Goal: Information Seeking & Learning: Check status

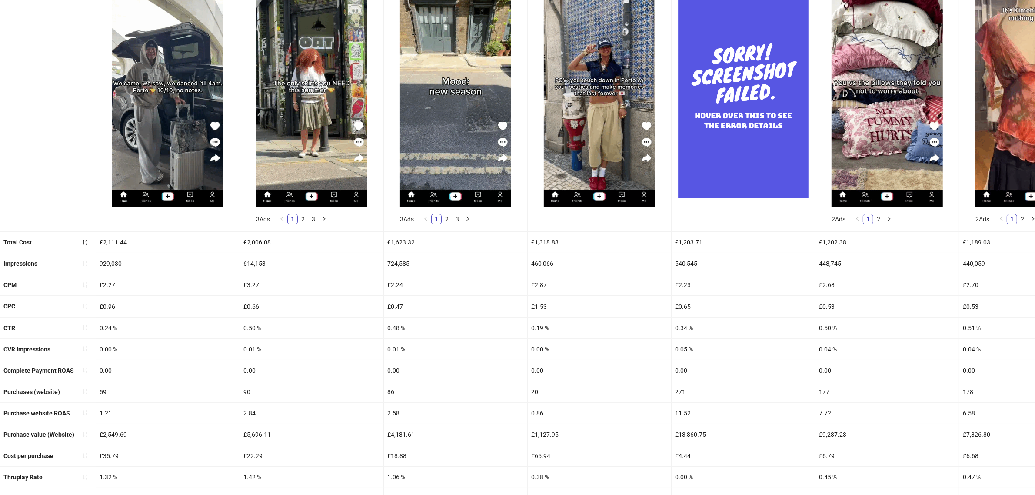
scroll to position [204, 0]
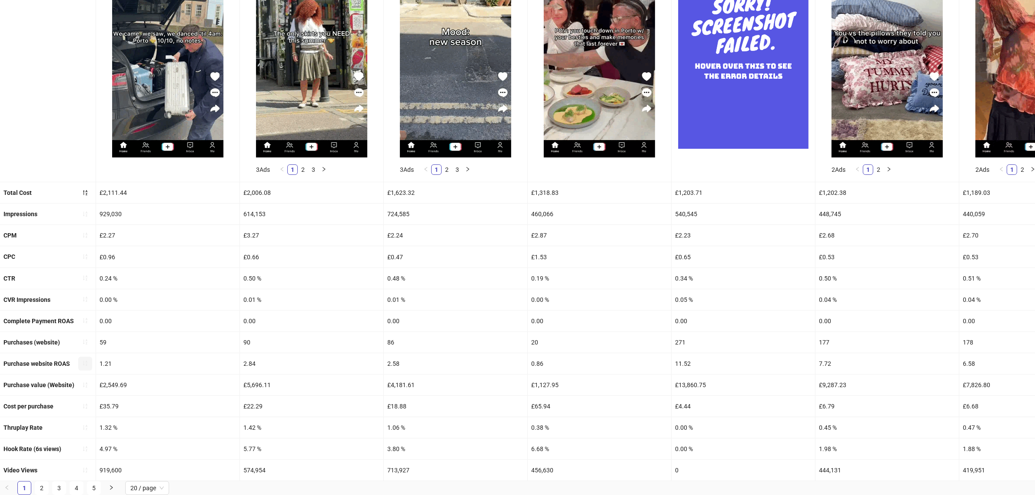
click at [83, 360] on icon "sort-ascending" at bounding box center [85, 363] width 6 height 6
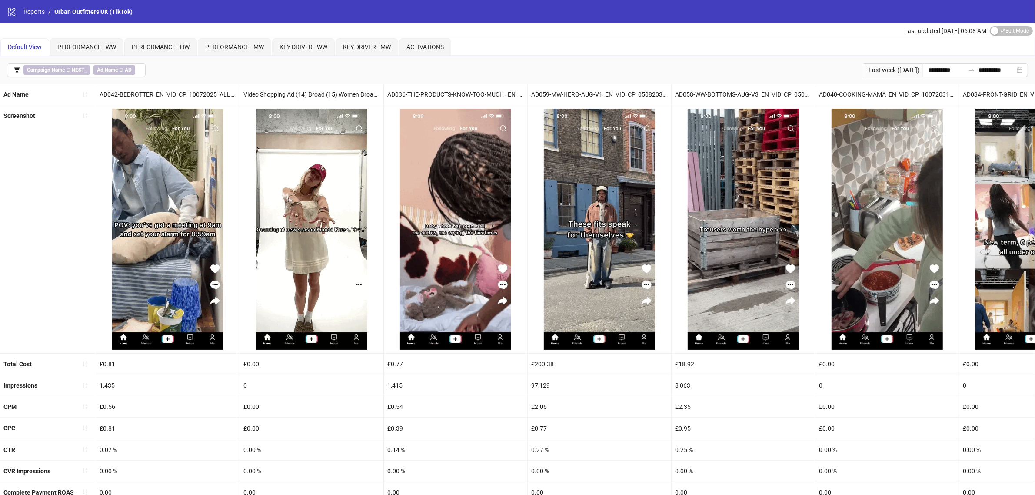
scroll to position [163, 0]
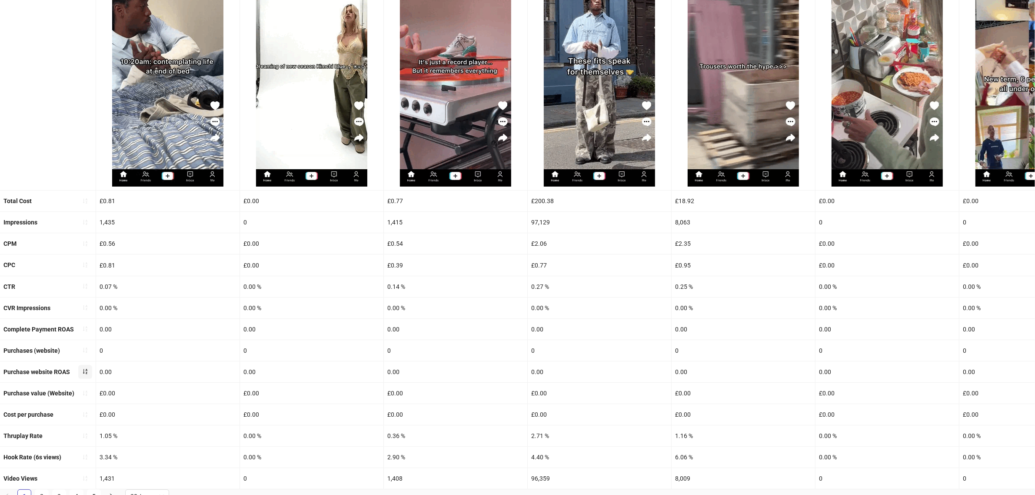
click at [81, 371] on button "button" at bounding box center [85, 372] width 14 height 14
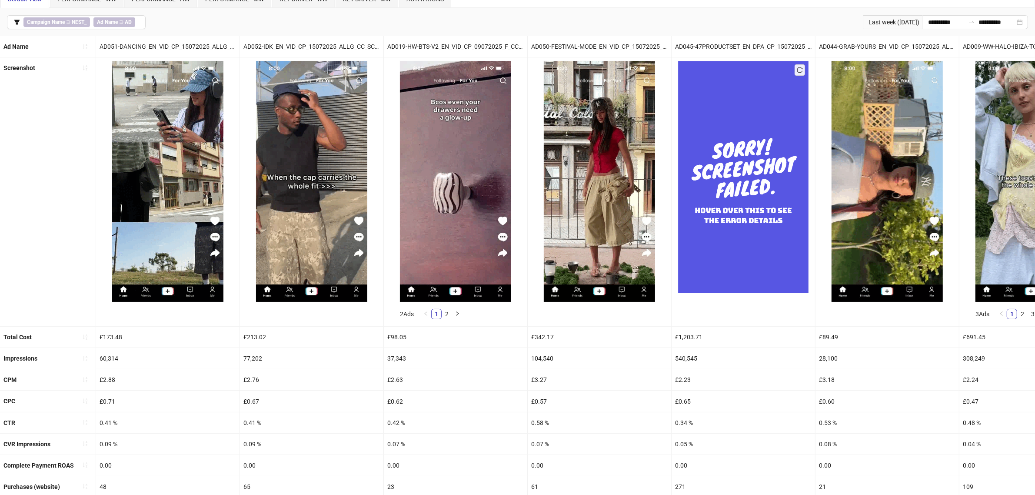
scroll to position [204, 0]
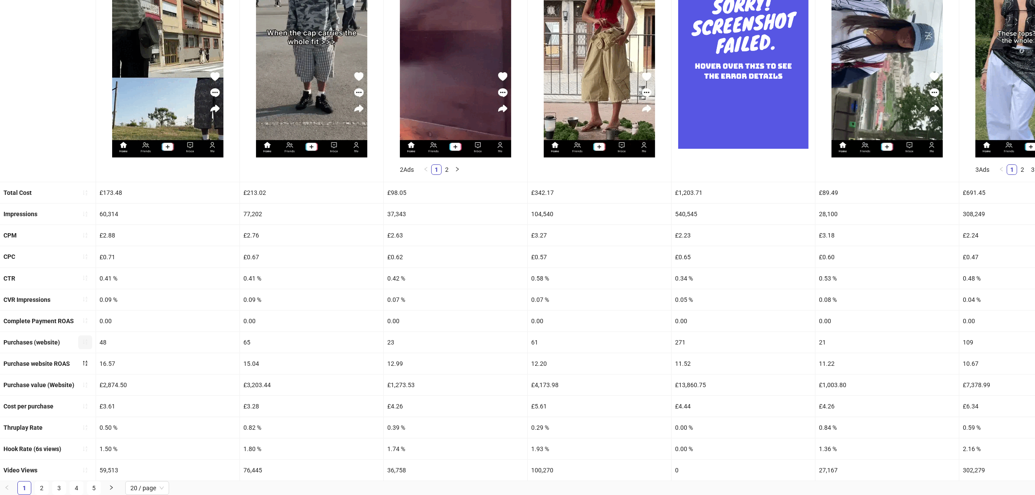
click at [83, 339] on icon "sort-ascending" at bounding box center [85, 342] width 6 height 6
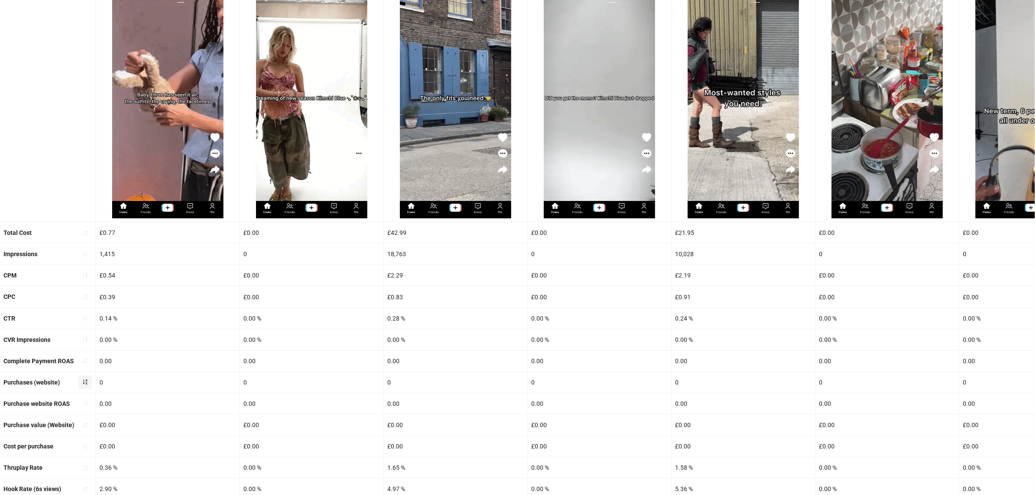
scroll to position [183, 0]
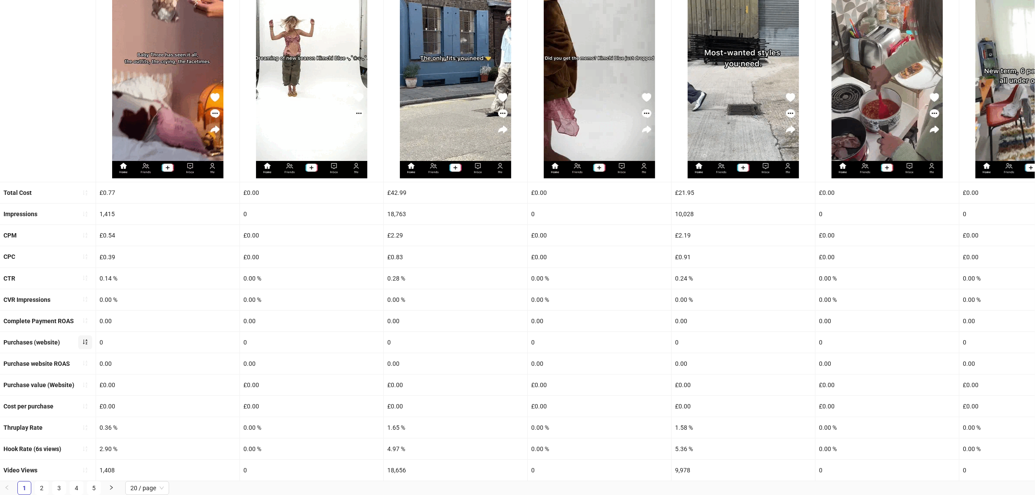
click at [83, 339] on icon "sort-ascending" at bounding box center [85, 341] width 4 height 5
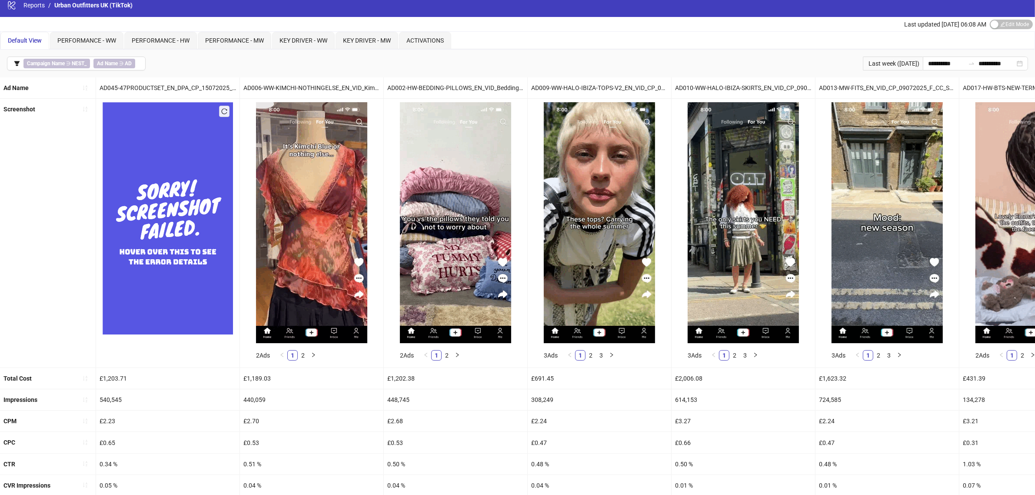
scroll to position [0, 0]
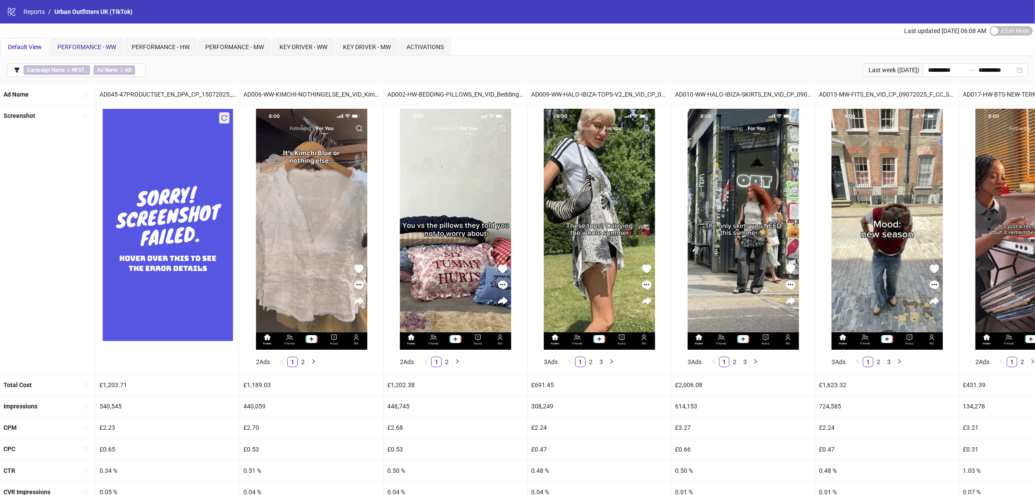
click at [92, 44] on span "PERFORMANCE - WW" at bounding box center [86, 46] width 59 height 7
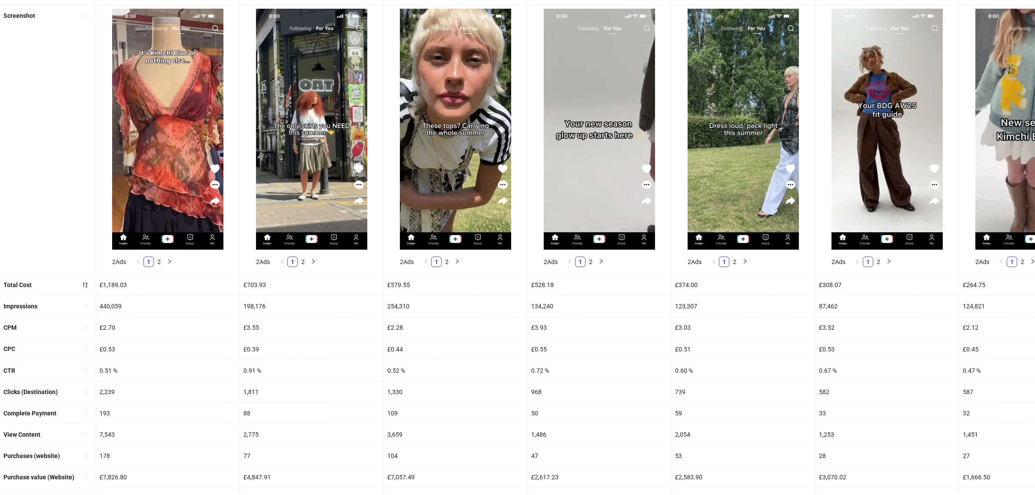
scroll to position [161, 0]
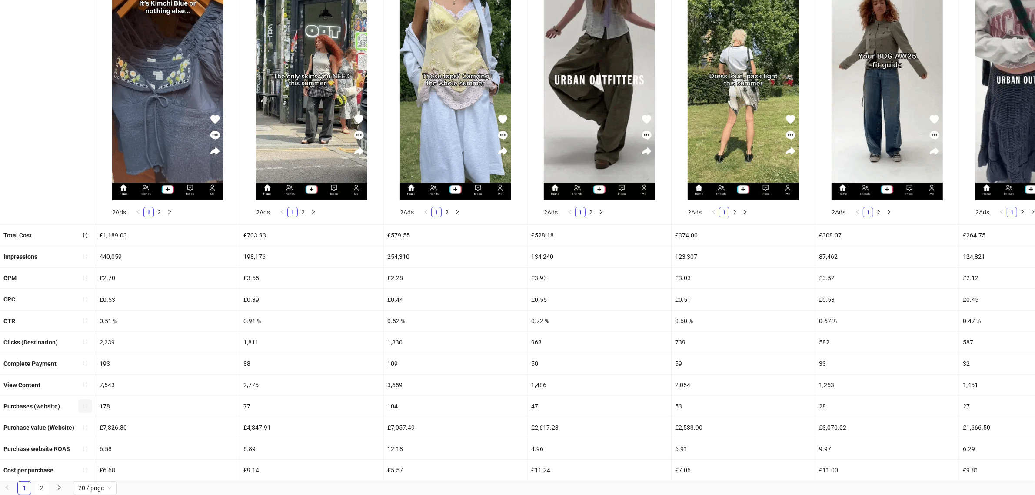
click at [81, 400] on button "button" at bounding box center [85, 406] width 14 height 14
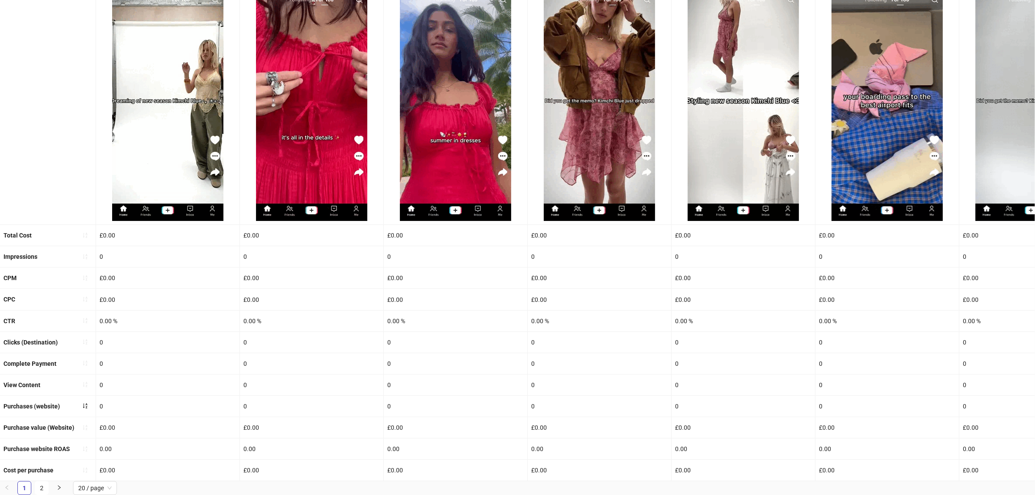
scroll to position [140, 0]
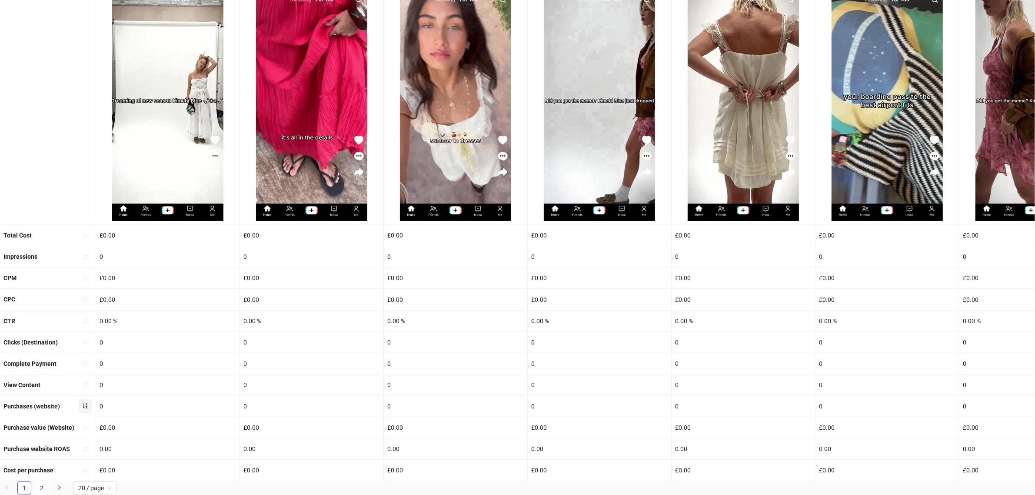
click at [86, 402] on icon "sort-ascending" at bounding box center [85, 405] width 6 height 6
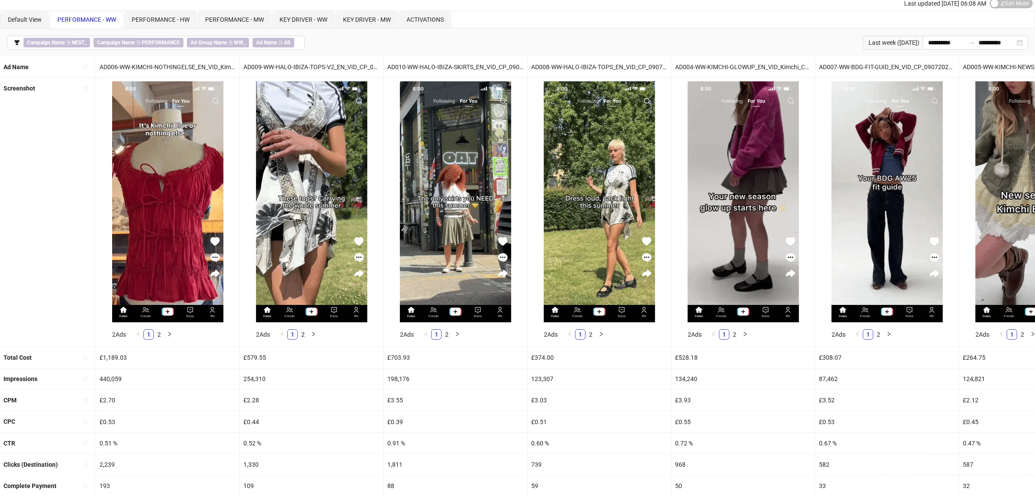
scroll to position [0, 0]
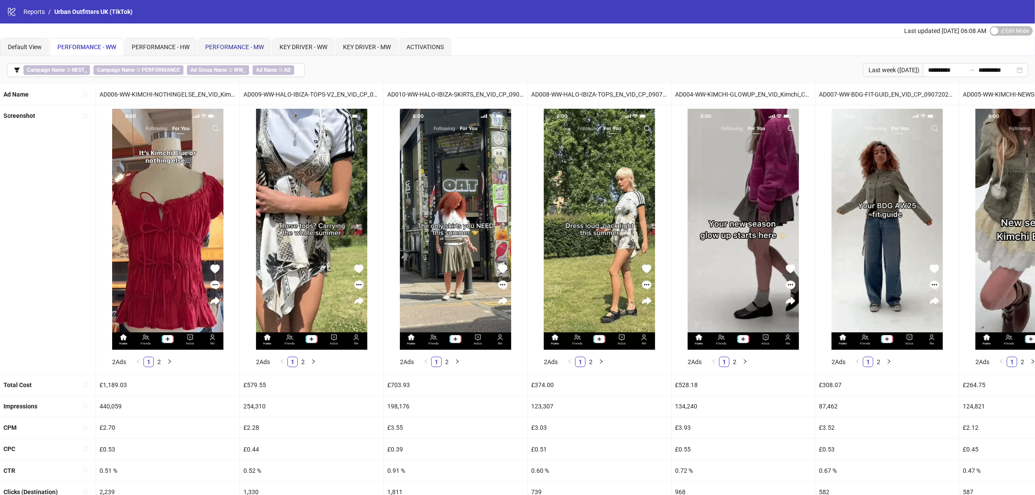
click at [246, 45] on span "PERFORMANCE - MW" at bounding box center [234, 46] width 59 height 7
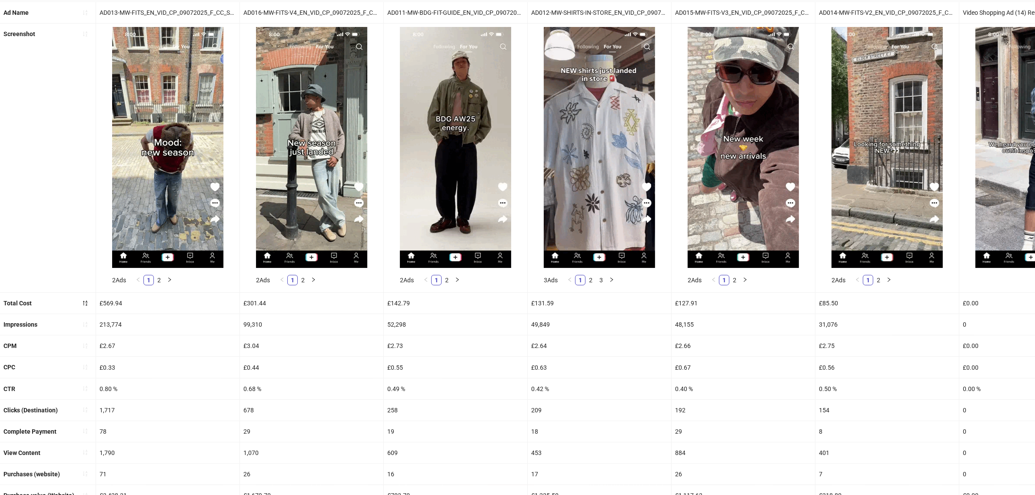
scroll to position [161, 0]
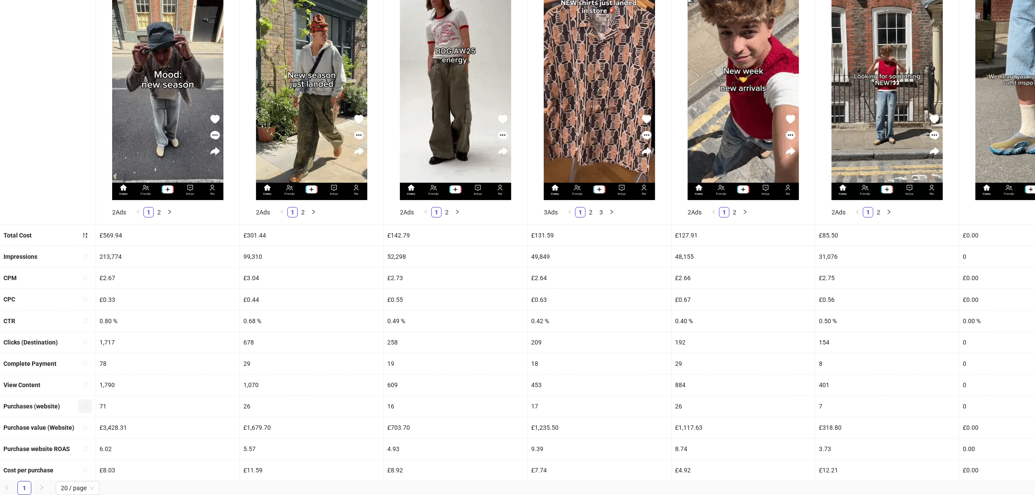
click at [88, 402] on icon "sort-ascending" at bounding box center [85, 405] width 6 height 6
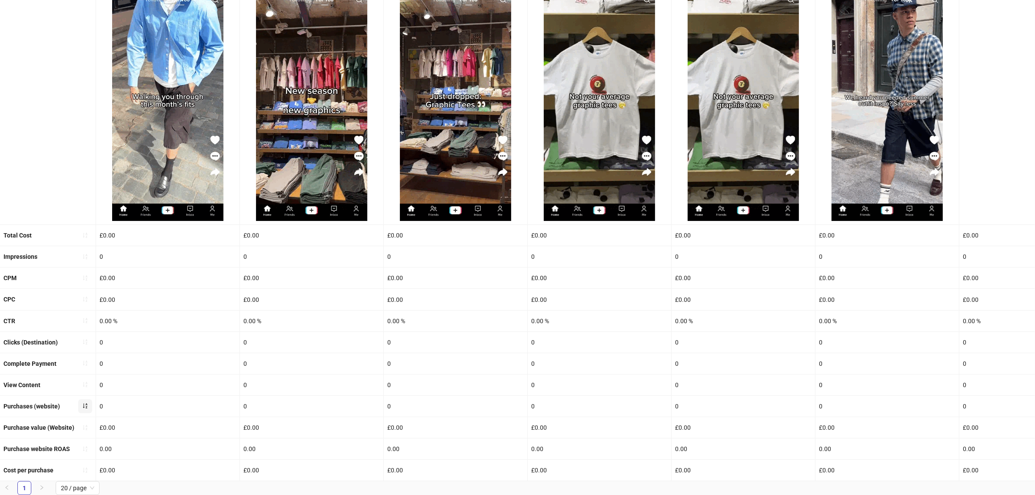
scroll to position [140, 0]
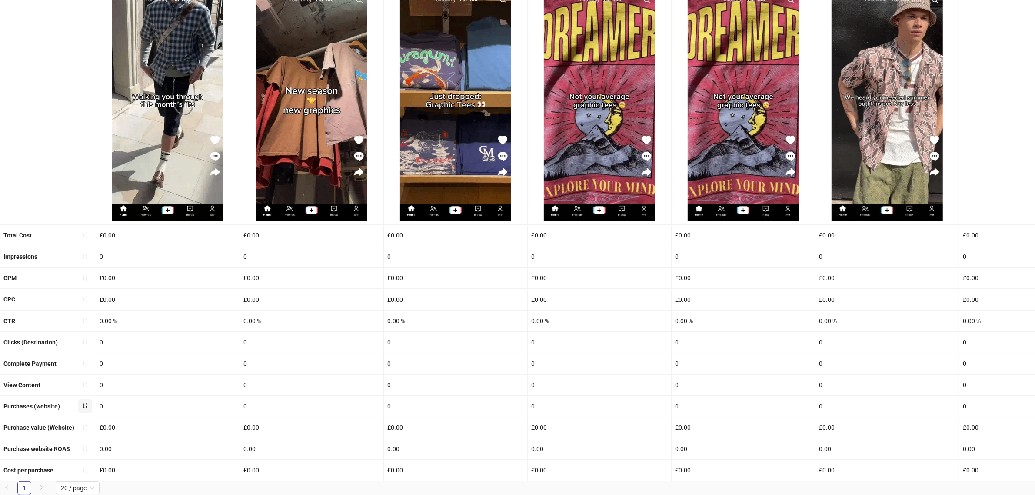
click at [86, 402] on icon "sort-ascending" at bounding box center [85, 405] width 6 height 6
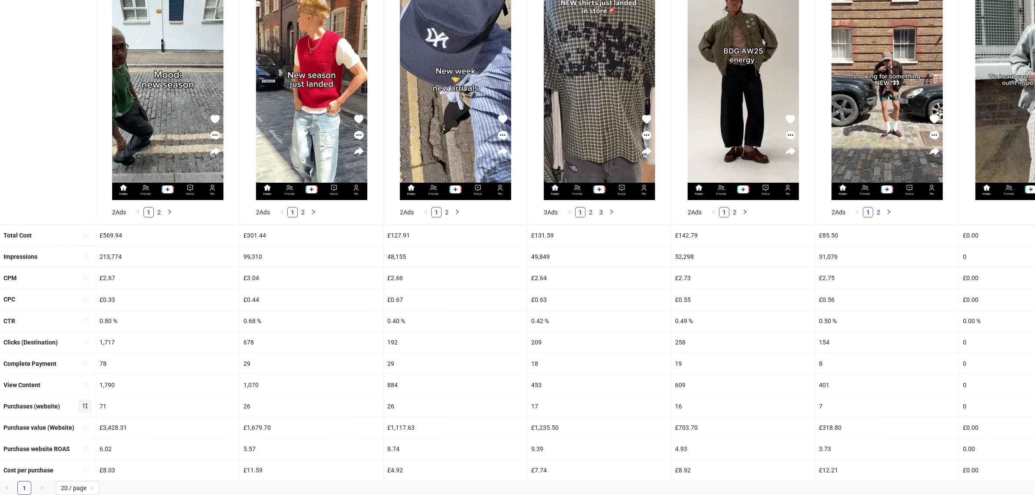
scroll to position [0, 0]
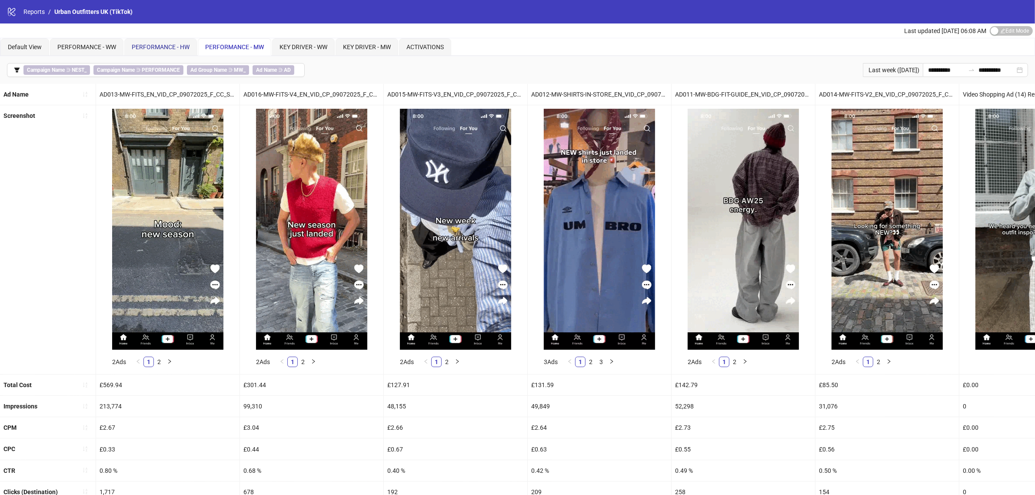
click at [166, 45] on span "PERFORMANCE - HW" at bounding box center [161, 46] width 58 height 7
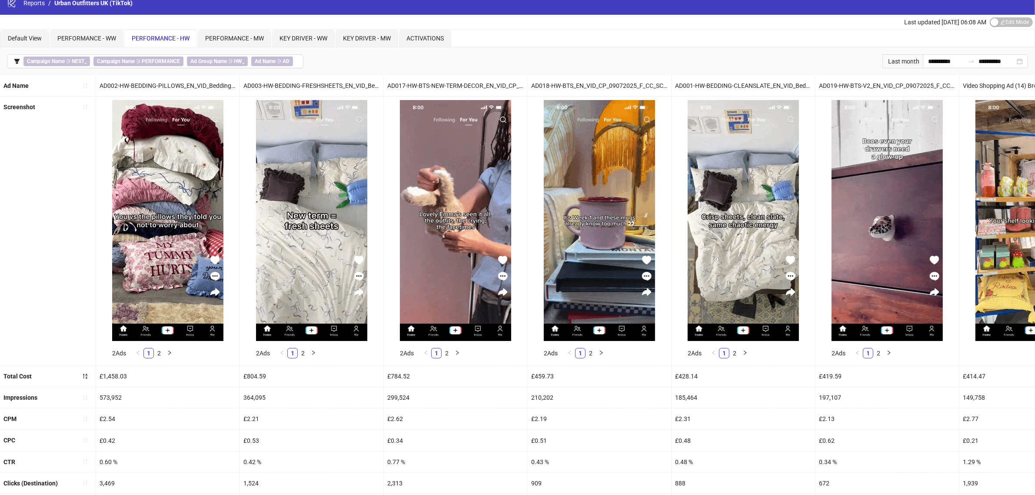
scroll to position [161, 0]
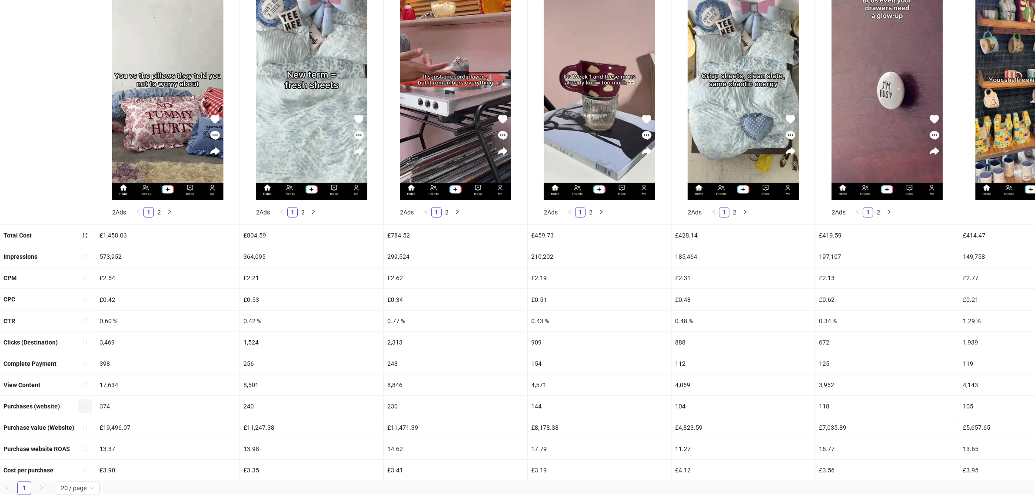
click at [86, 403] on icon "sort-ascending" at bounding box center [85, 405] width 4 height 5
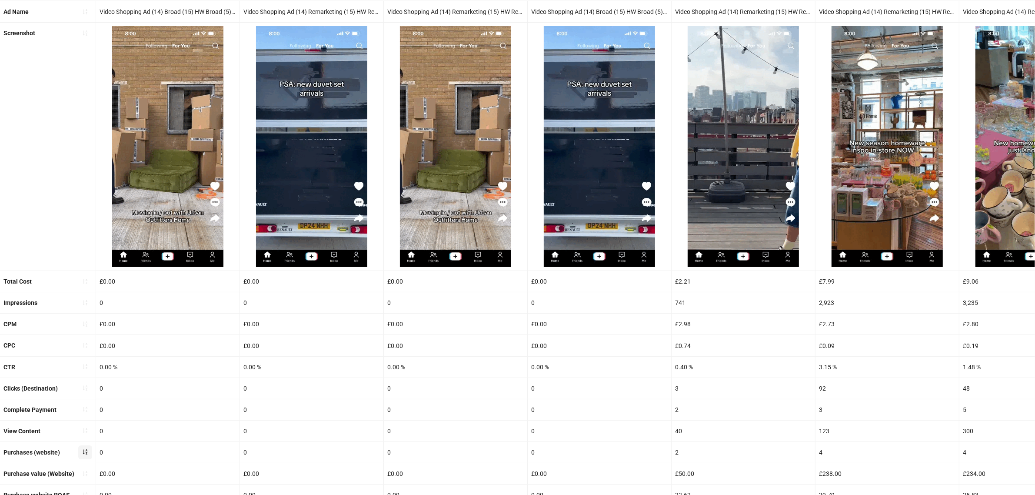
scroll to position [140, 0]
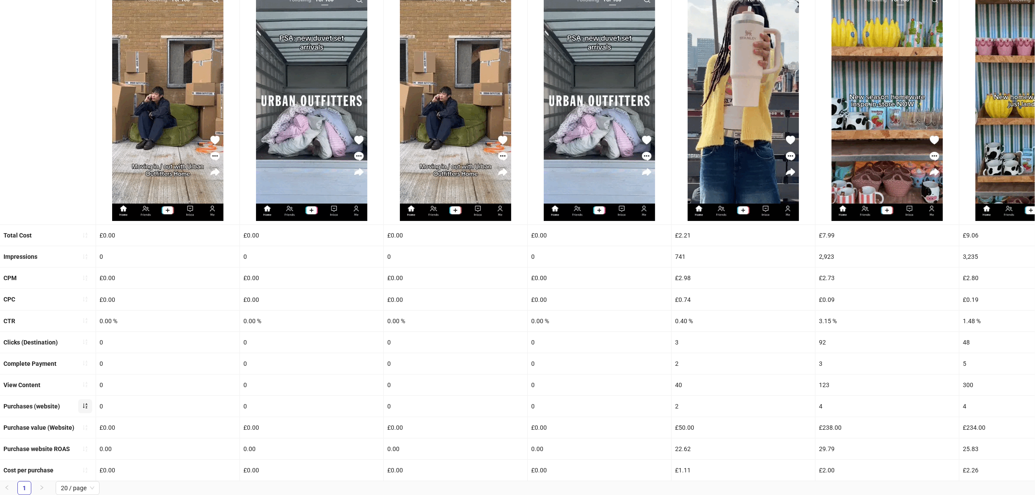
click at [82, 402] on icon "sort-ascending" at bounding box center [85, 405] width 6 height 6
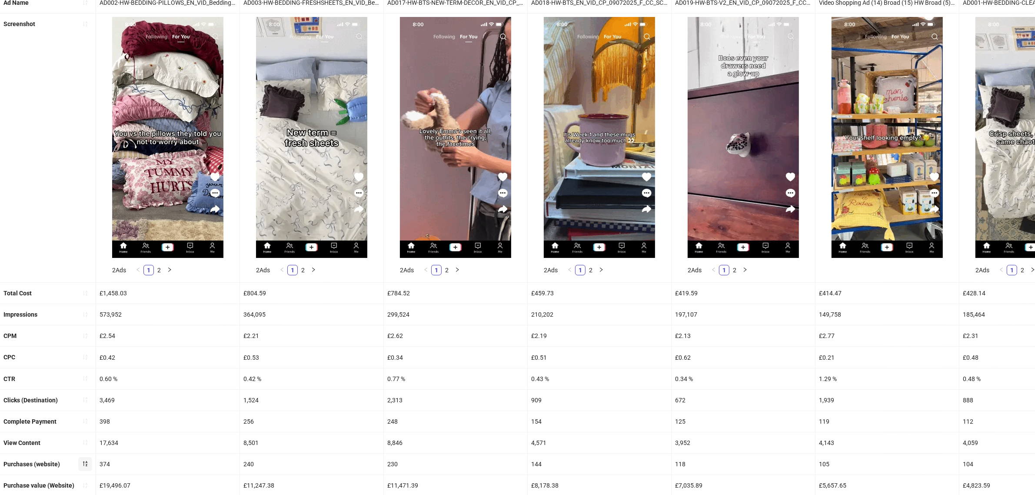
scroll to position [161, 0]
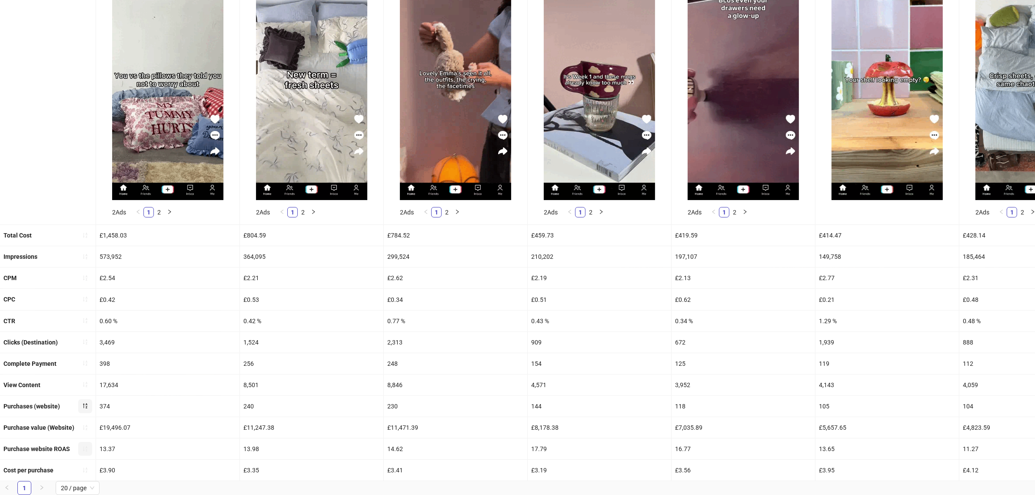
click at [86, 445] on icon "sort-ascending" at bounding box center [85, 448] width 6 height 6
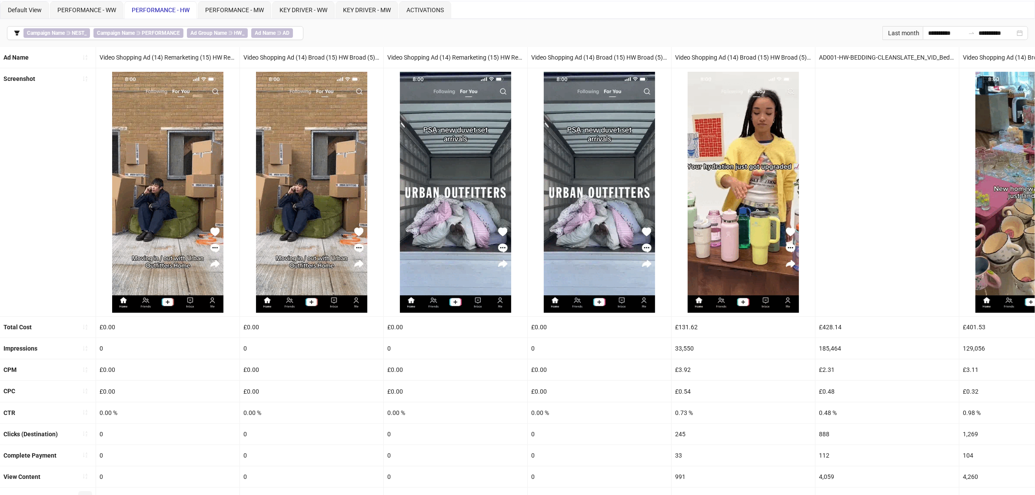
scroll to position [140, 0]
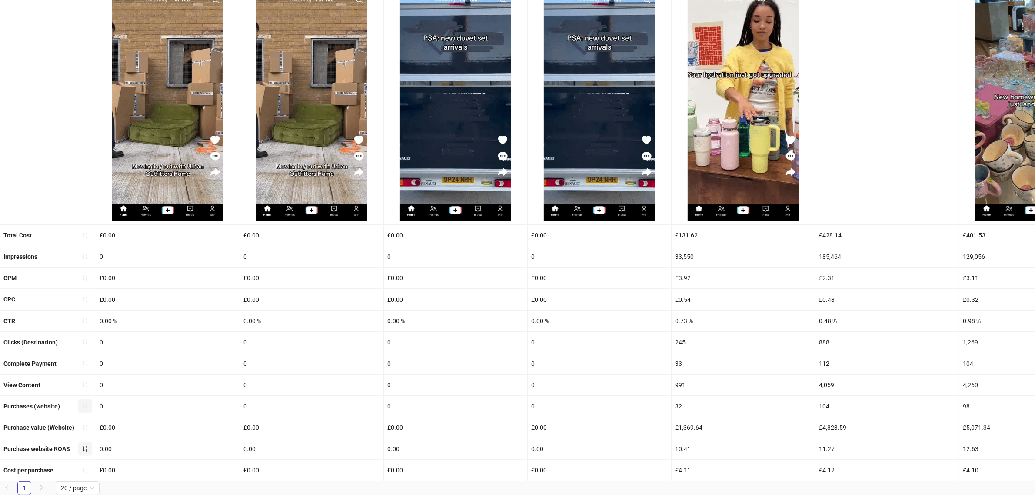
click at [80, 442] on button "button" at bounding box center [85, 449] width 14 height 14
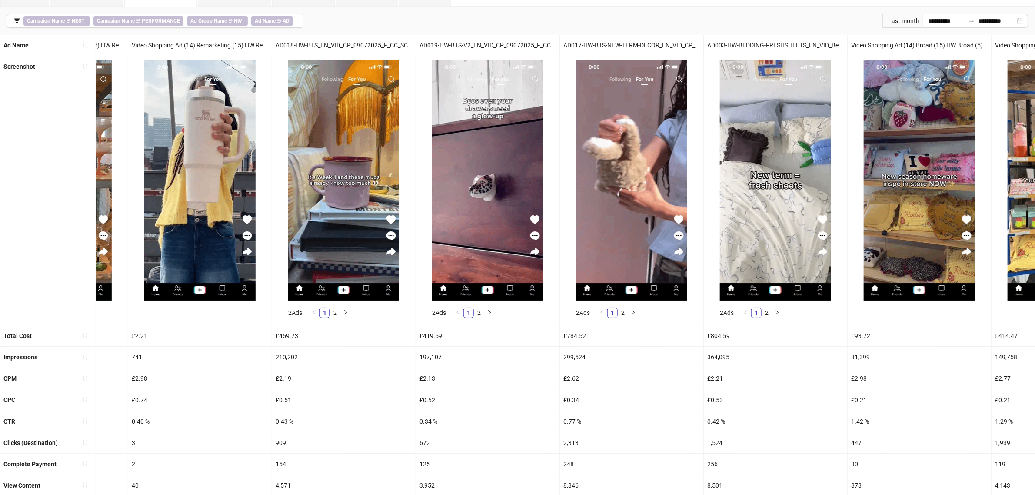
scroll to position [0, 0]
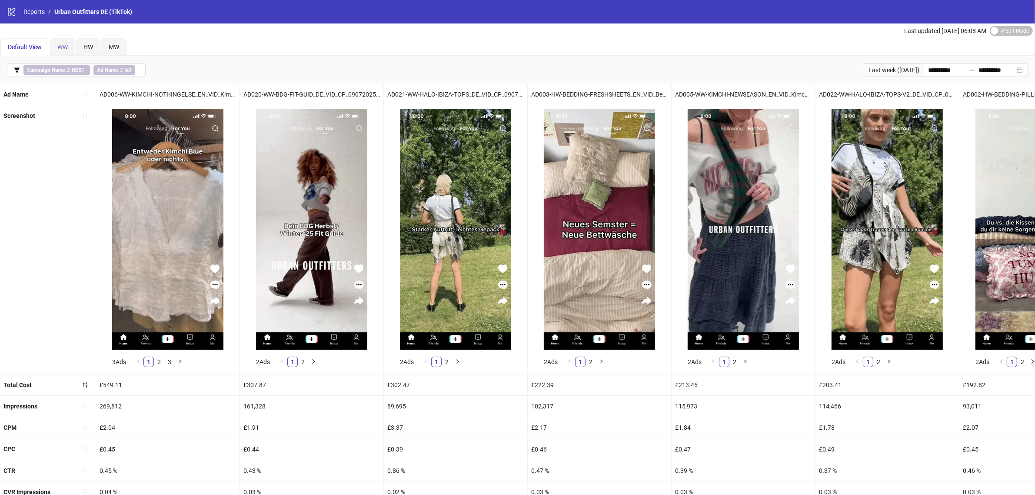
click at [55, 40] on div "WW" at bounding box center [62, 46] width 25 height 17
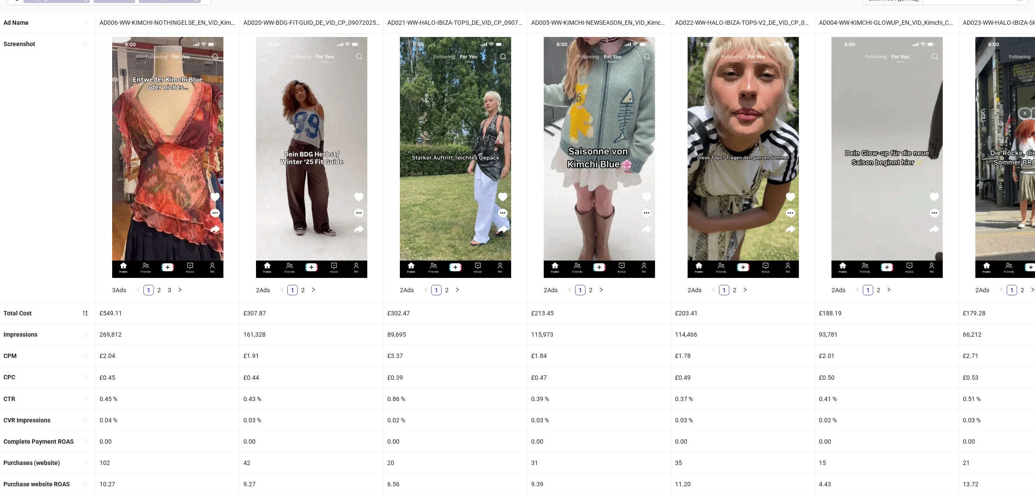
scroll to position [140, 0]
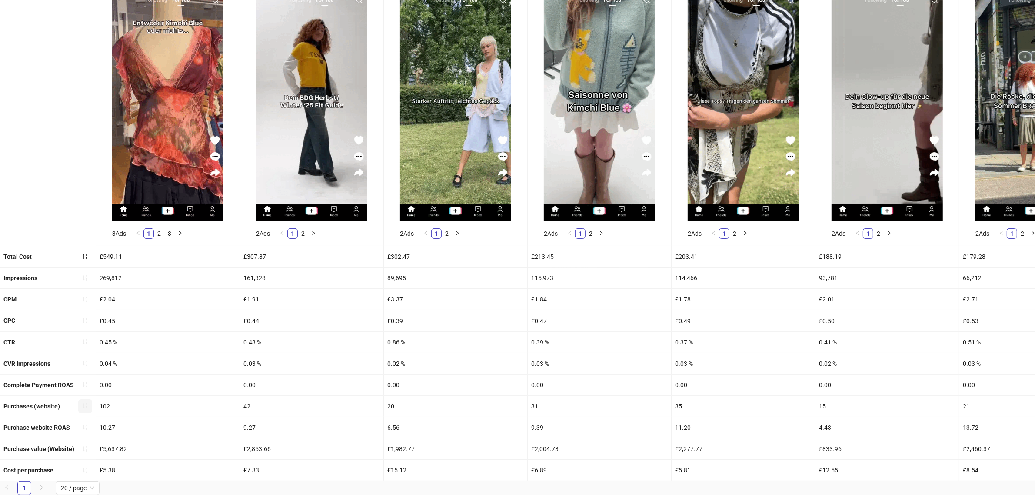
click at [85, 402] on icon "sort-ascending" at bounding box center [85, 405] width 6 height 6
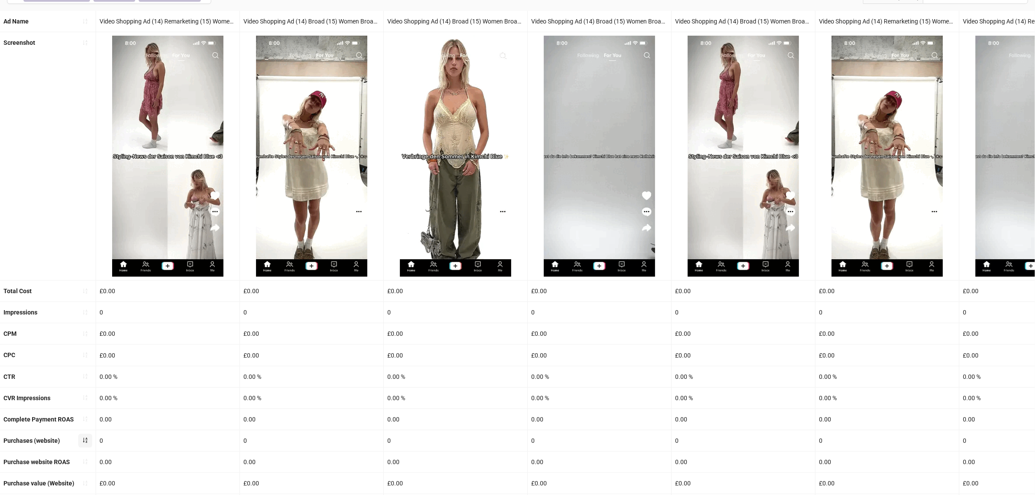
scroll to position [118, 0]
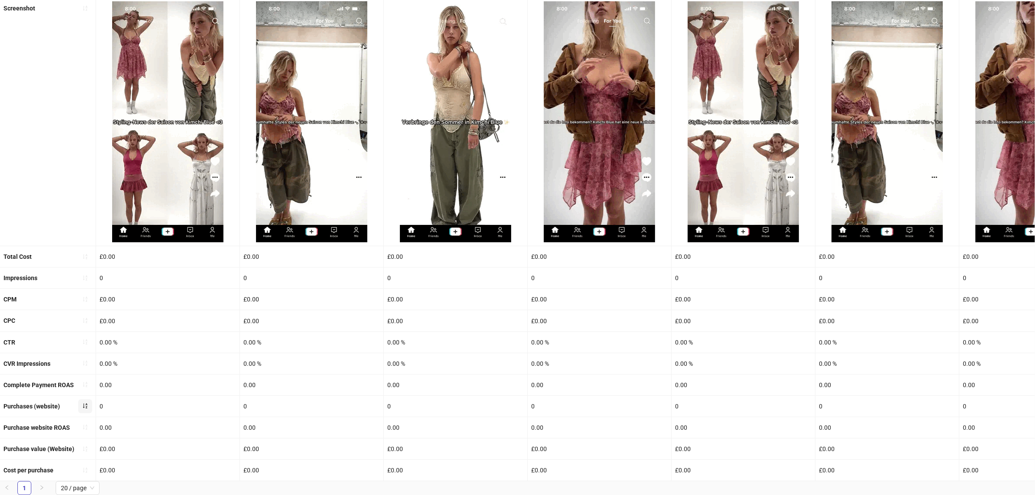
click at [80, 399] on button "button" at bounding box center [85, 406] width 14 height 14
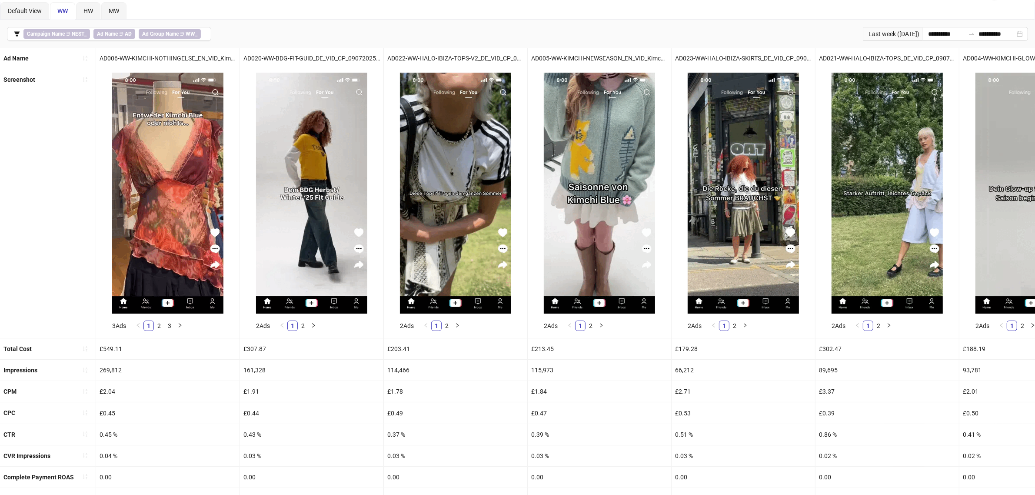
scroll to position [0, 0]
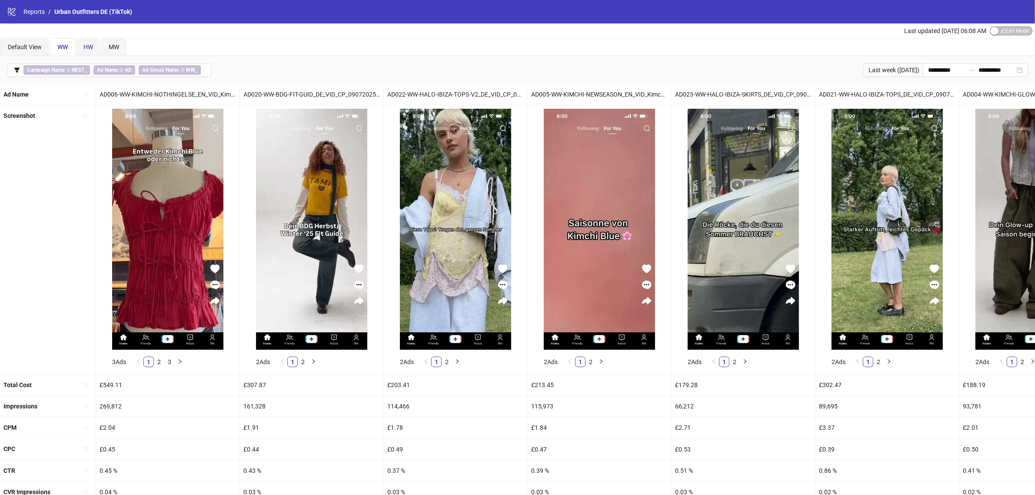
click at [88, 47] on span "HW" at bounding box center [88, 46] width 10 height 7
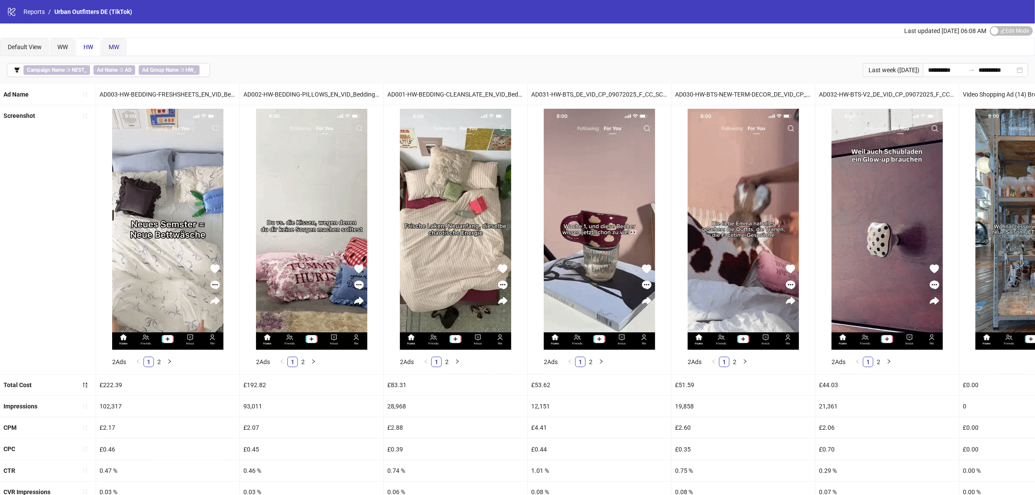
click at [116, 44] on span "MW" at bounding box center [114, 46] width 10 height 7
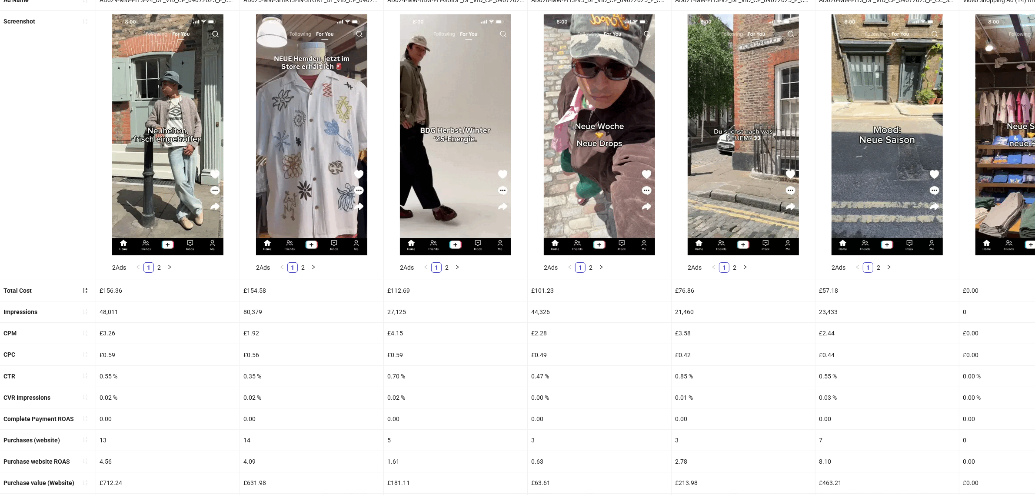
scroll to position [140, 0]
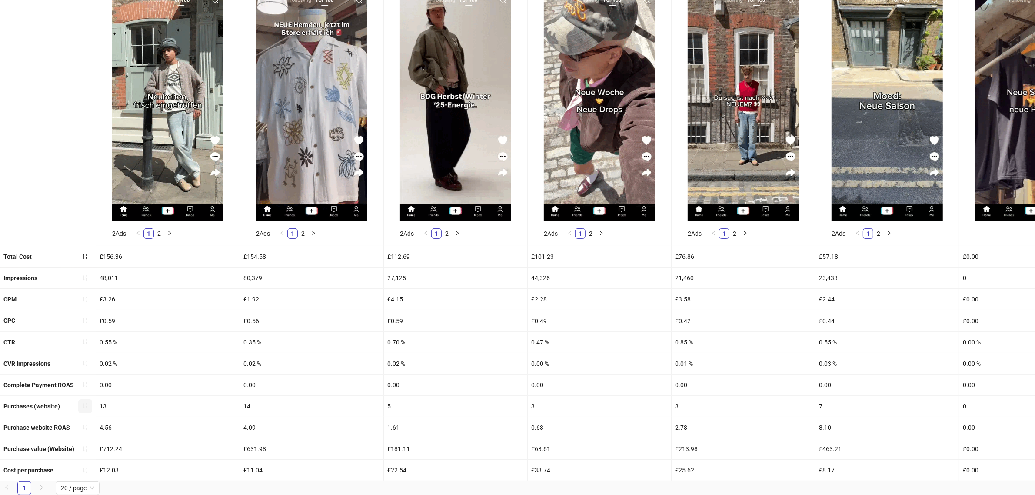
click at [82, 402] on icon "sort-ascending" at bounding box center [85, 405] width 6 height 6
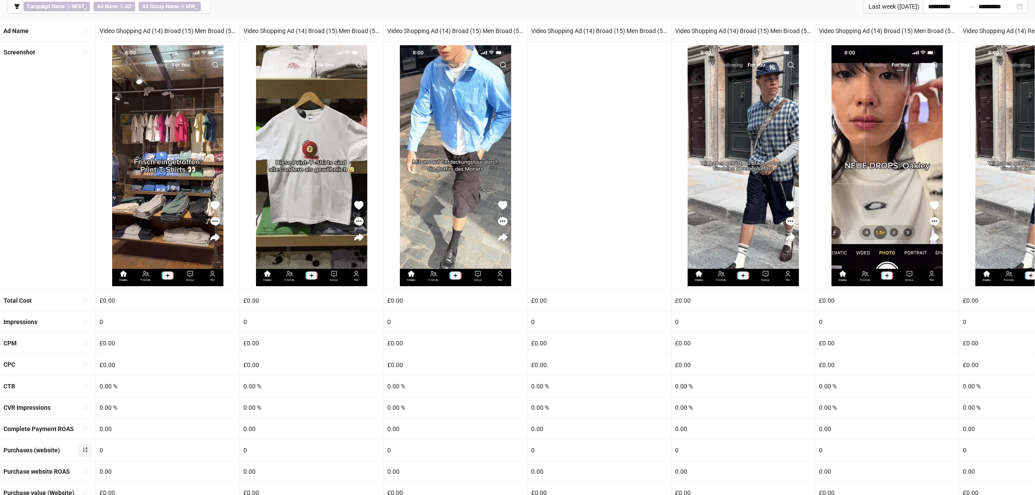
scroll to position [118, 0]
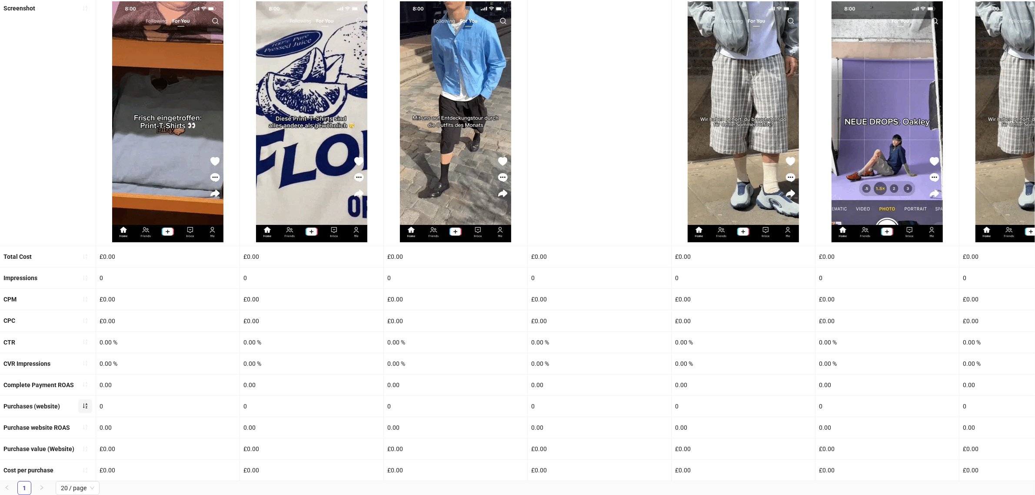
click at [86, 402] on icon "sort-ascending" at bounding box center [85, 405] width 6 height 6
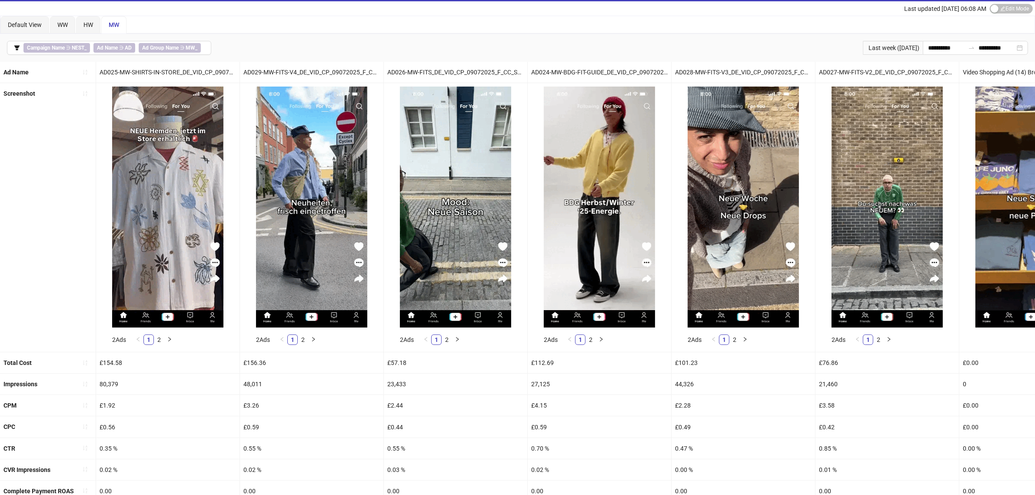
scroll to position [0, 0]
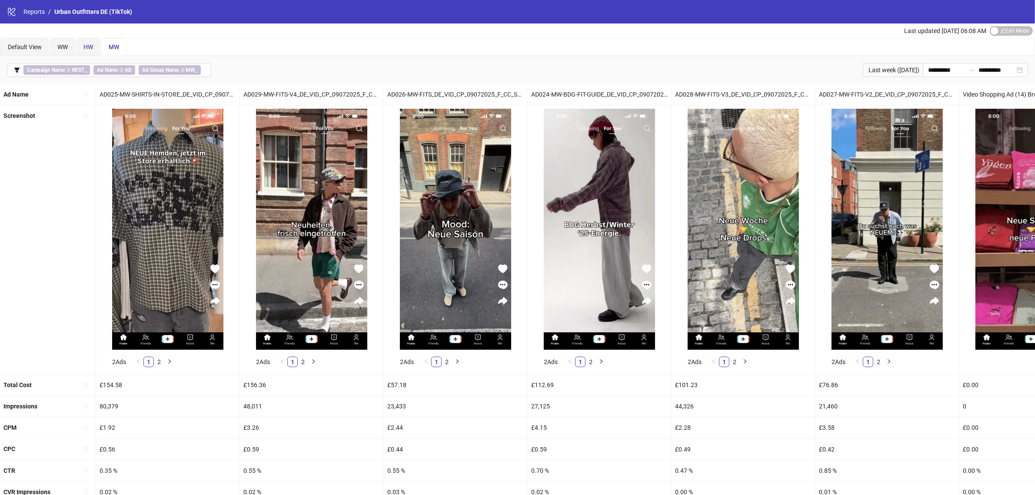
click at [93, 43] on span "HW" at bounding box center [88, 46] width 10 height 7
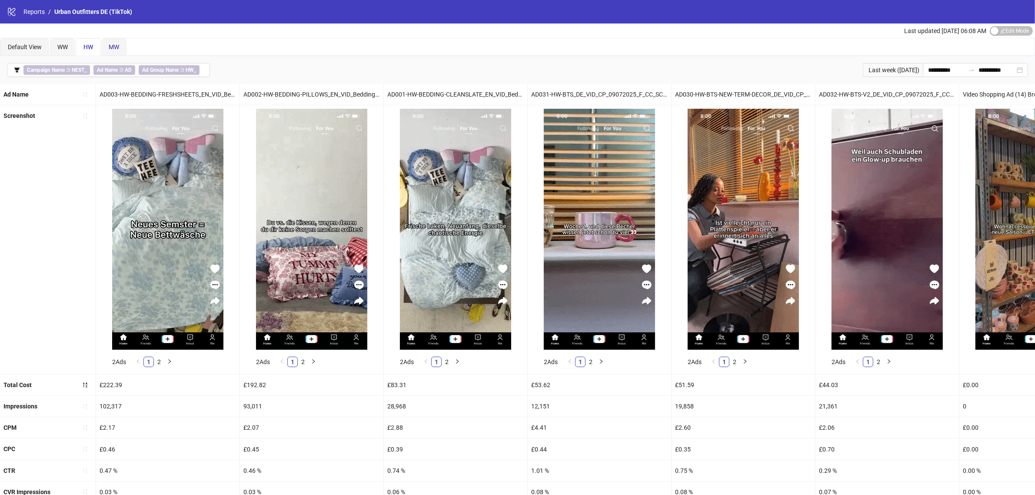
click at [112, 47] on span "MW" at bounding box center [114, 46] width 10 height 7
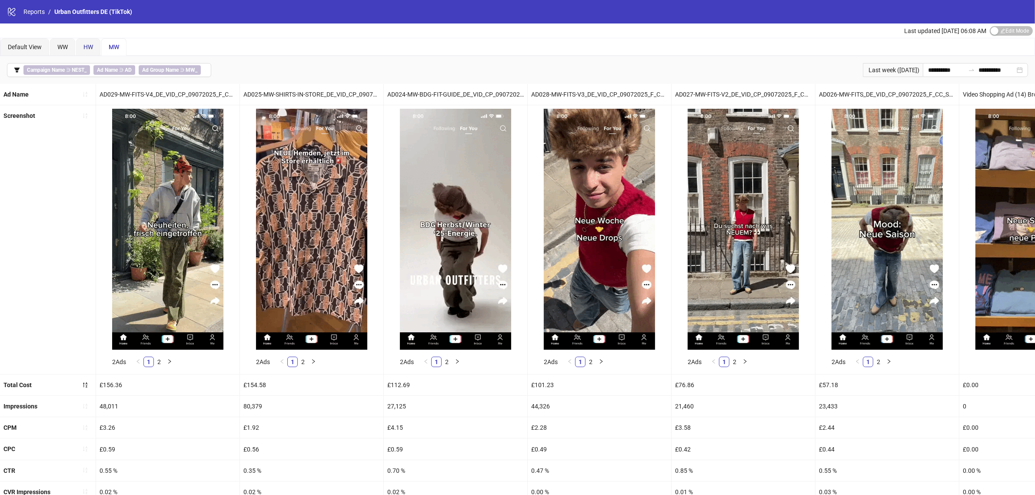
click at [86, 43] on span "HW" at bounding box center [88, 46] width 10 height 7
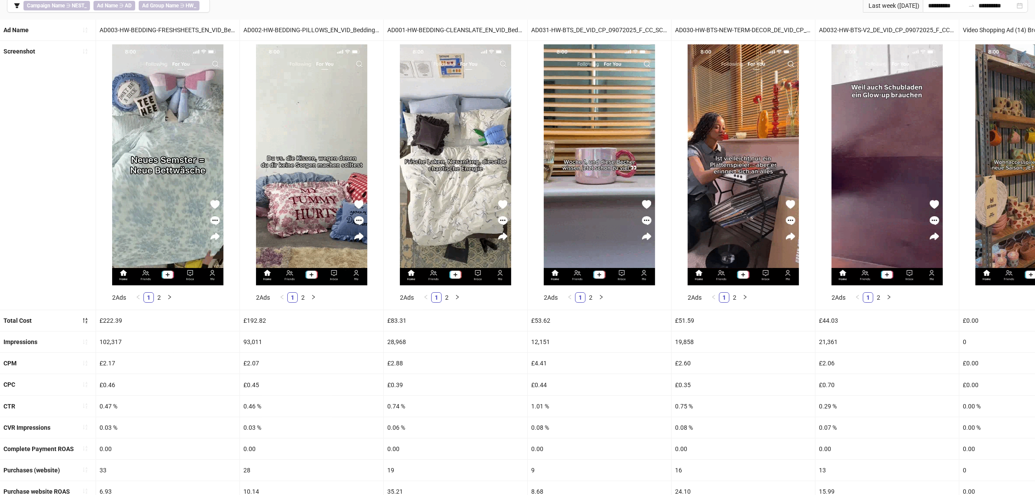
scroll to position [140, 0]
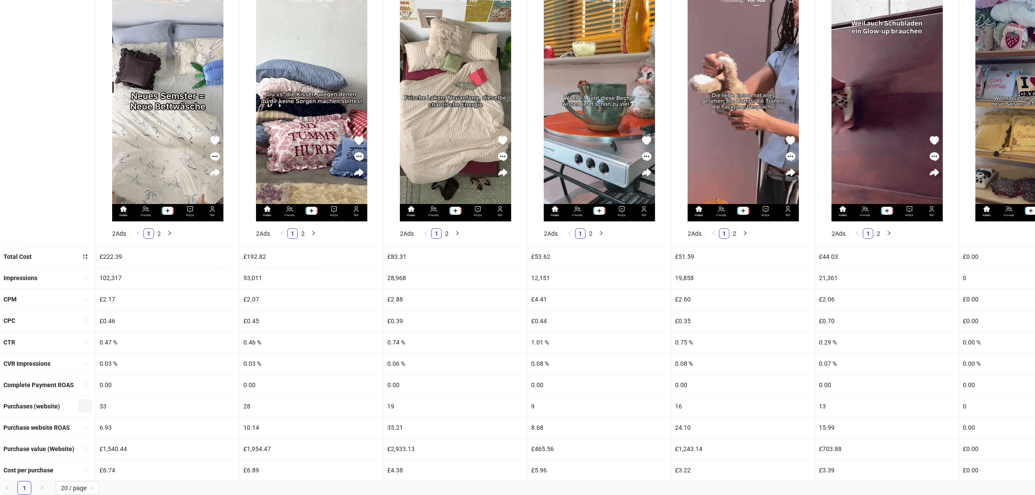
click at [86, 402] on icon "sort-ascending" at bounding box center [85, 405] width 6 height 6
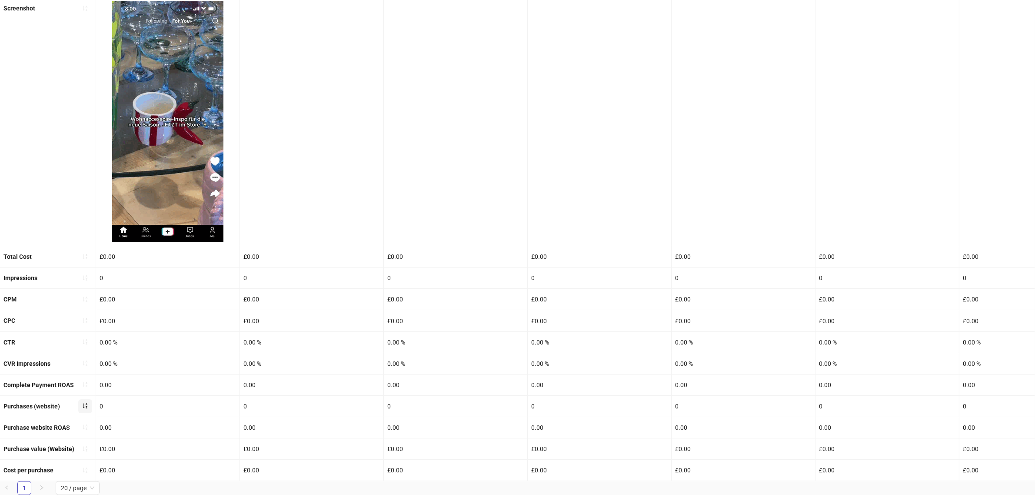
scroll to position [118, 0]
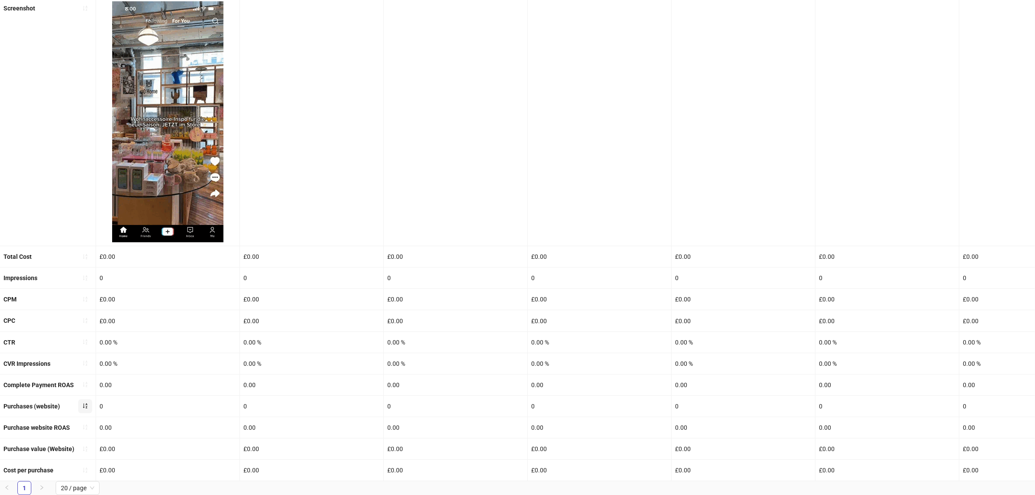
click at [83, 402] on icon "sort-ascending" at bounding box center [85, 405] width 6 height 6
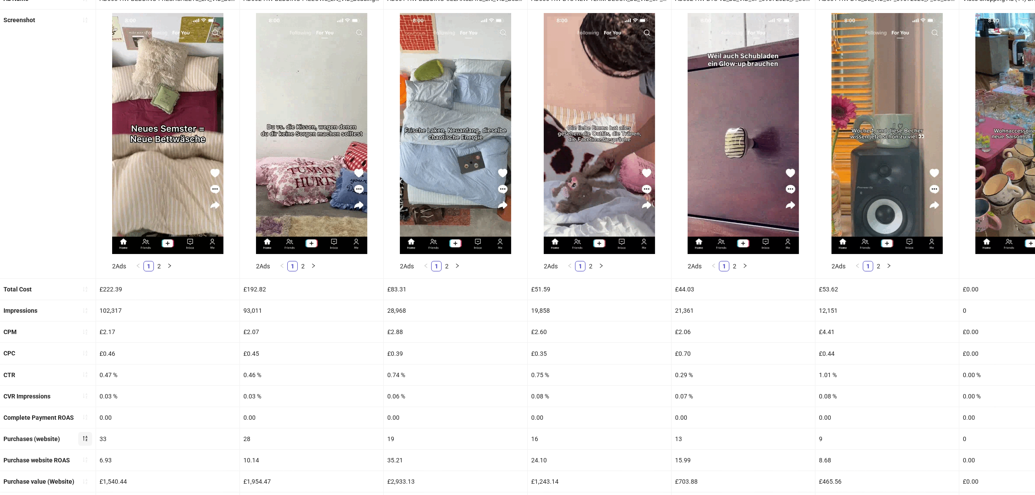
scroll to position [0, 0]
